Goal: Navigation & Orientation: Find specific page/section

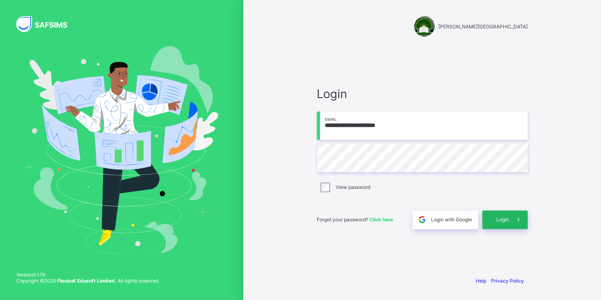
click at [503, 217] on span "Login" at bounding box center [502, 219] width 13 height 6
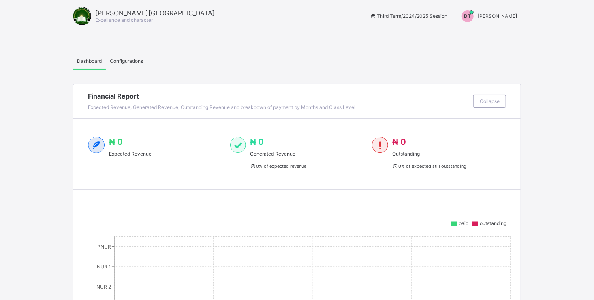
click at [487, 15] on span "[PERSON_NAME]" at bounding box center [497, 16] width 39 height 6
click at [488, 38] on span "Switch to Admin View" at bounding box center [487, 34] width 62 height 9
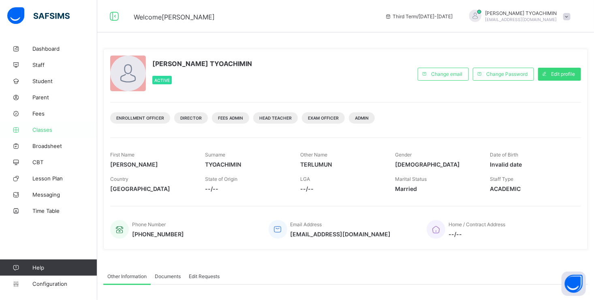
click at [45, 128] on span "Classes" at bounding box center [64, 129] width 65 height 6
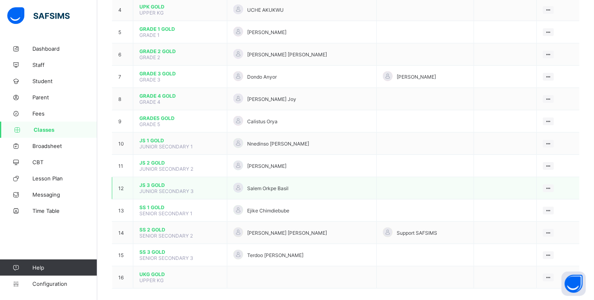
scroll to position [174, 0]
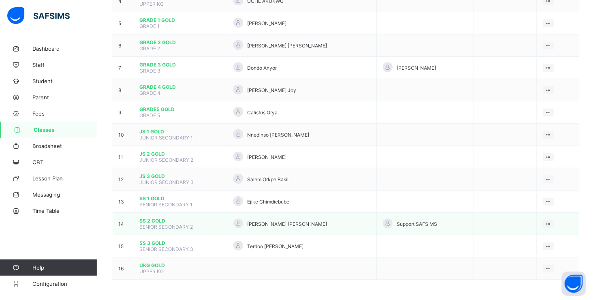
click at [148, 222] on span "SS 2 GOLD" at bounding box center [179, 221] width 81 height 6
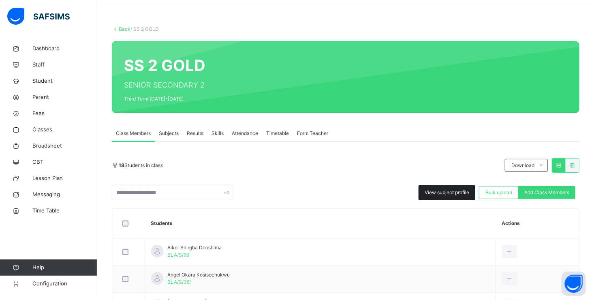
scroll to position [41, 0]
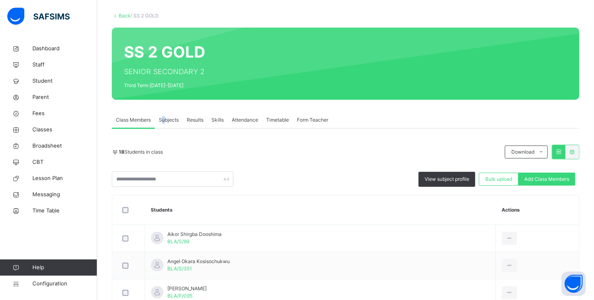
click at [164, 119] on span "Subjects" at bounding box center [169, 119] width 20 height 7
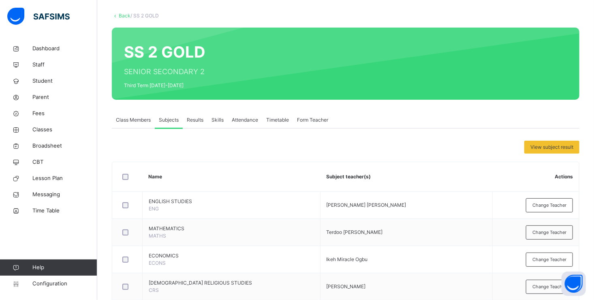
drag, startPoint x: 164, startPoint y: 119, endPoint x: 171, endPoint y: 118, distance: 7.3
click at [171, 118] on span "Subjects" at bounding box center [169, 119] width 20 height 7
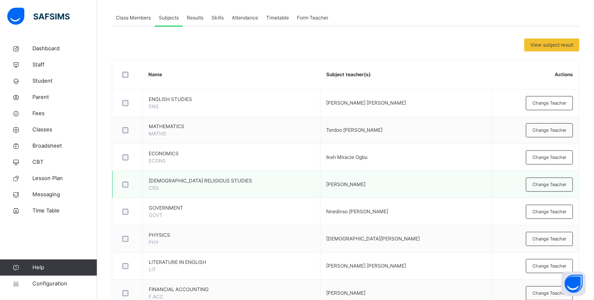
scroll to position [102, 0]
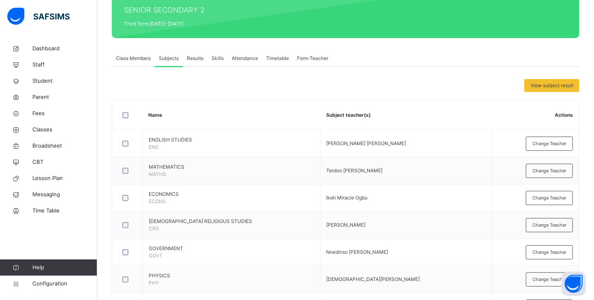
click at [197, 58] on span "Results" at bounding box center [195, 58] width 17 height 7
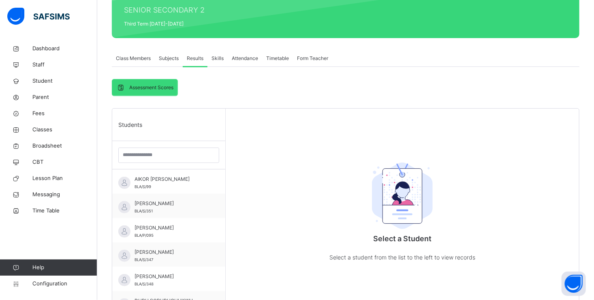
click at [138, 58] on span "Class Members" at bounding box center [133, 58] width 35 height 7
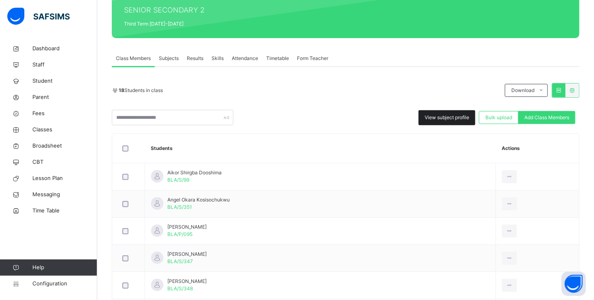
click at [443, 116] on span "View subject profile" at bounding box center [447, 117] width 45 height 7
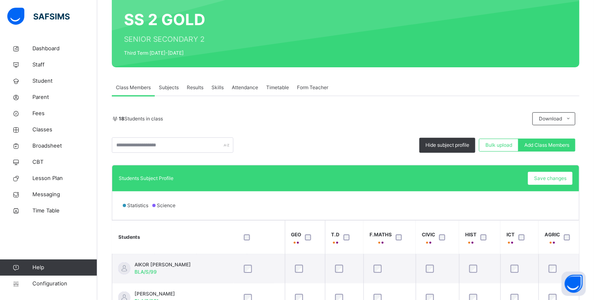
scroll to position [0, 0]
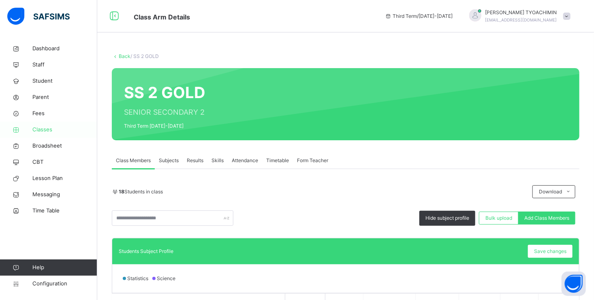
click at [43, 130] on span "Classes" at bounding box center [64, 130] width 65 height 8
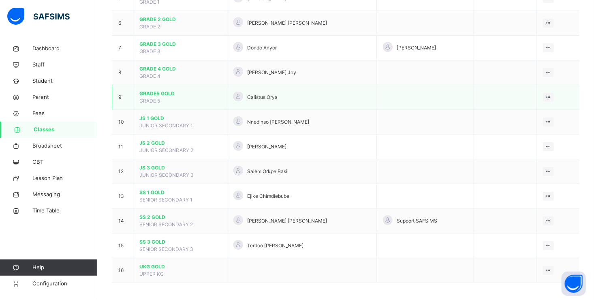
scroll to position [211, 0]
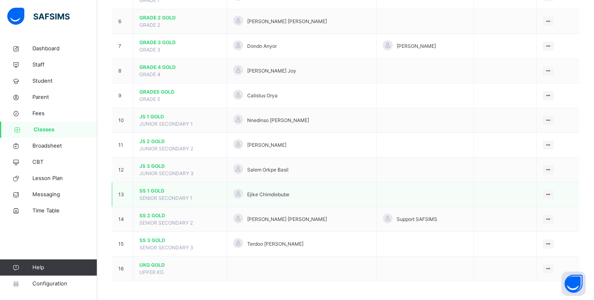
click at [141, 189] on span "SS 1 GOLD" at bounding box center [179, 190] width 81 height 7
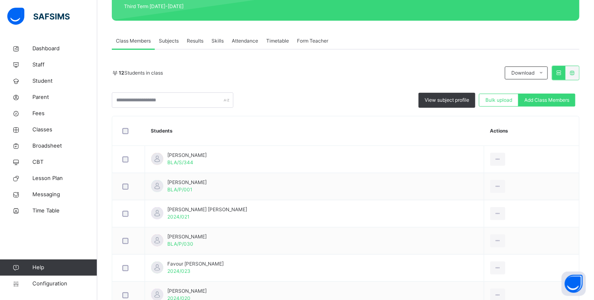
scroll to position [122, 0]
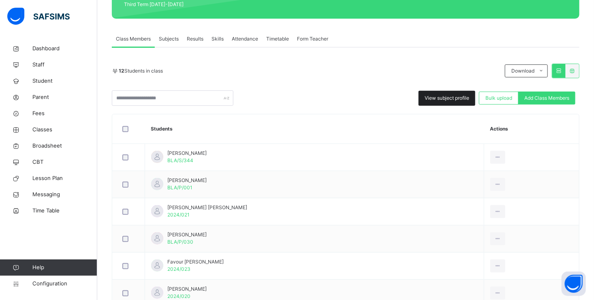
click at [450, 98] on span "View subject profile" at bounding box center [447, 97] width 45 height 7
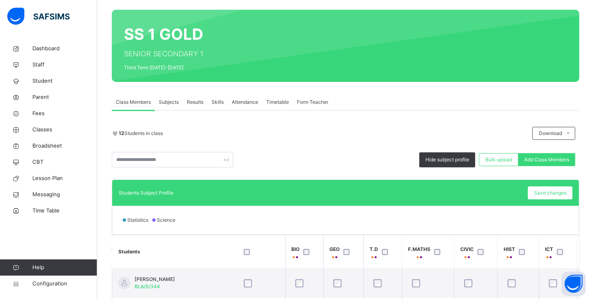
scroll to position [17, 0]
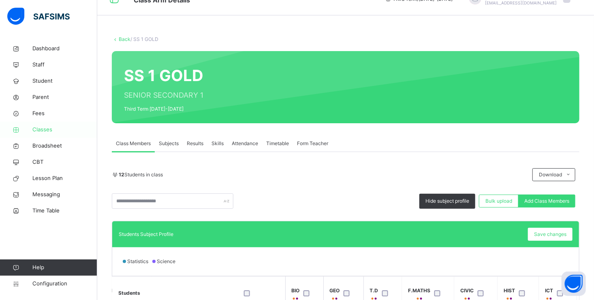
click at [42, 128] on span "Classes" at bounding box center [64, 130] width 65 height 8
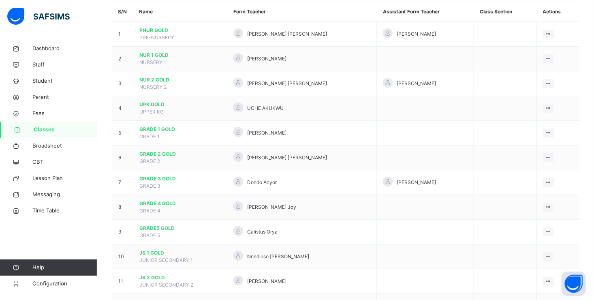
scroll to position [211, 0]
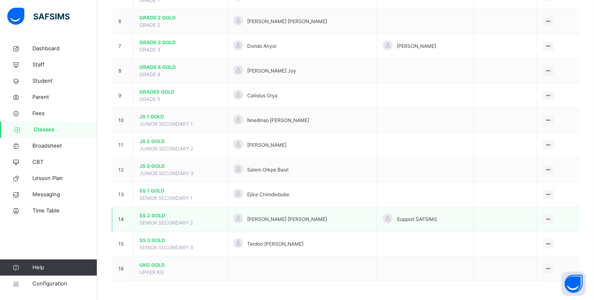
click at [146, 214] on span "SS 2 GOLD" at bounding box center [179, 215] width 81 height 7
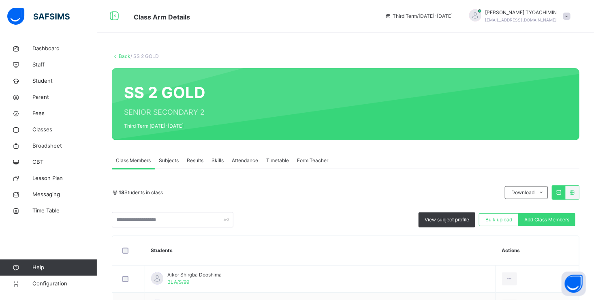
scroll to position [122, 0]
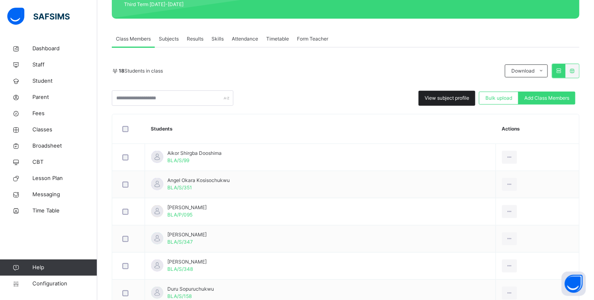
click at [438, 94] on span "View subject profile" at bounding box center [447, 97] width 45 height 7
